Goal: Transaction & Acquisition: Purchase product/service

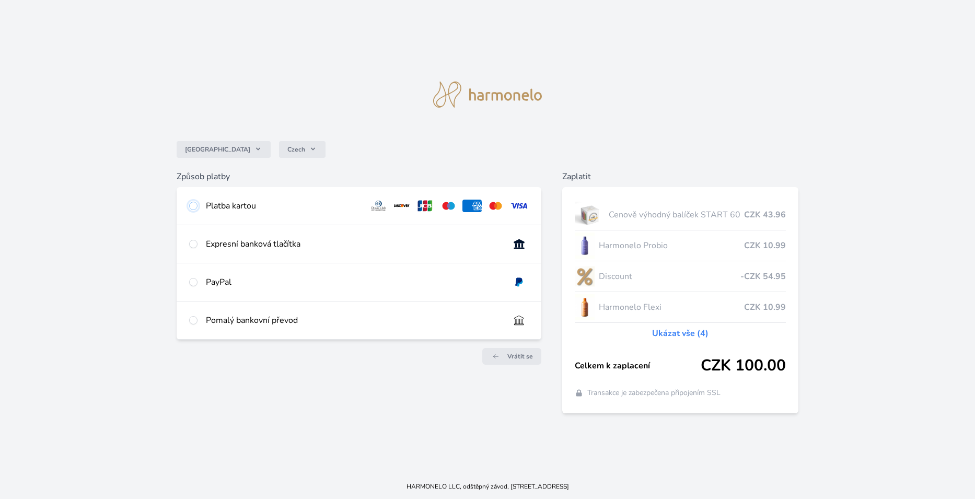
click at [193, 204] on input "radio" at bounding box center [193, 206] width 8 height 8
radio input "true"
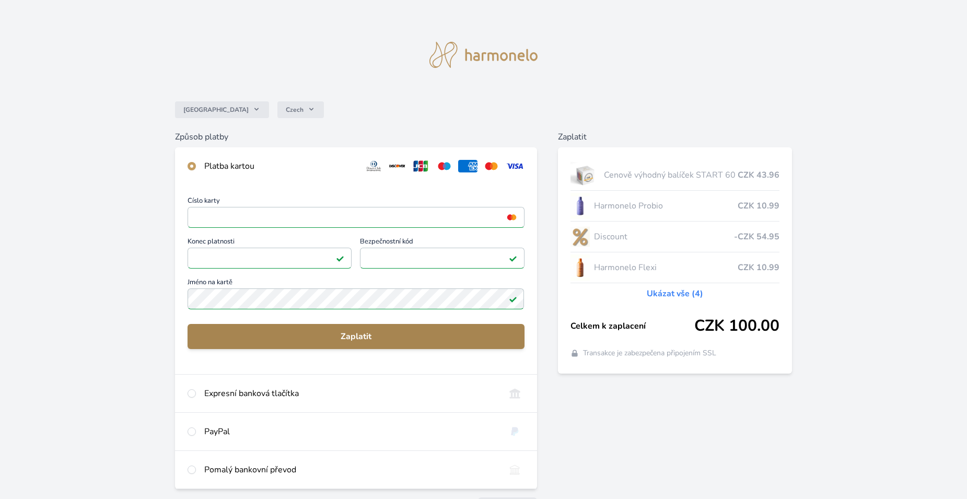
click at [364, 326] on button "Zaplatit" at bounding box center [356, 336] width 336 height 25
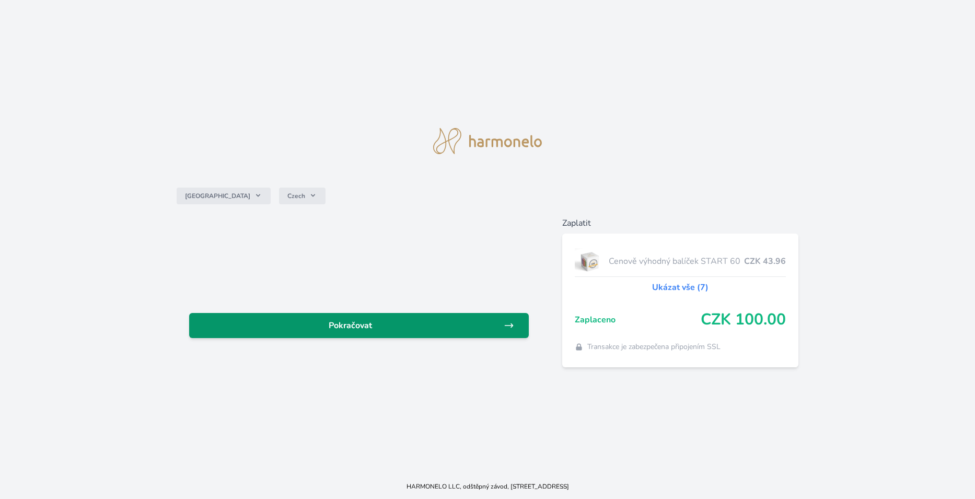
click at [345, 327] on span "Pokračovat" at bounding box center [350, 325] width 306 height 13
